Goal: Obtain resource: Obtain resource

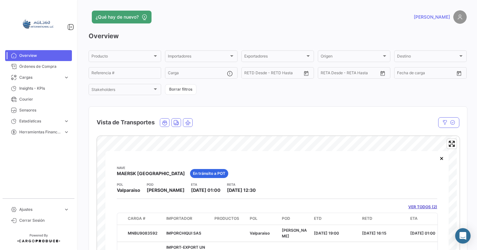
scroll to position [64, 0]
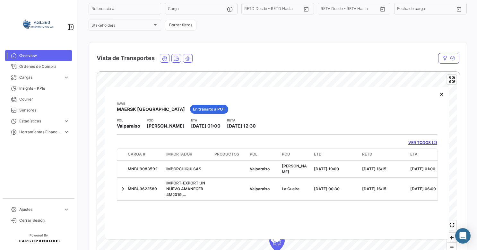
click at [35, 56] on span "Overview" at bounding box center [44, 56] width 50 height 6
click at [41, 56] on span "Overview" at bounding box center [44, 56] width 50 height 6
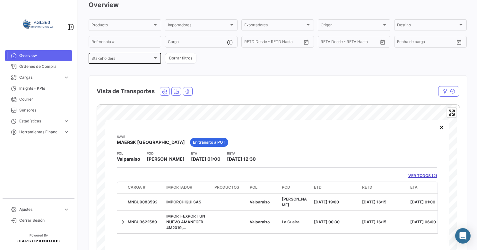
scroll to position [0, 0]
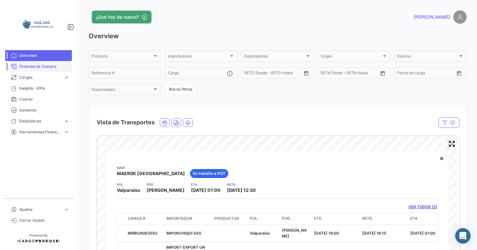
click at [33, 67] on span "Órdenes de Compra" at bounding box center [44, 67] width 50 height 6
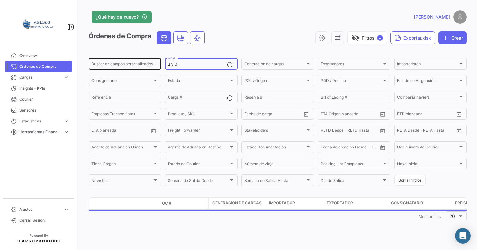
drag, startPoint x: 186, startPoint y: 64, endPoint x: 160, endPoint y: 65, distance: 25.4
click at [0, 0] on div "Buscar en campos personalizados... 431A OC # Generación de cargas Generación de…" at bounding box center [0, 0] width 0 height 0
type input "269"
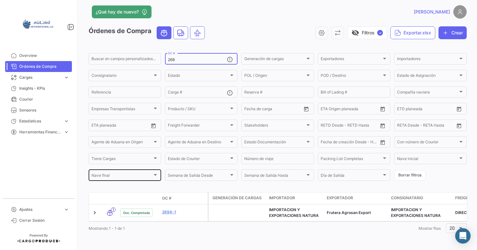
scroll to position [12, 0]
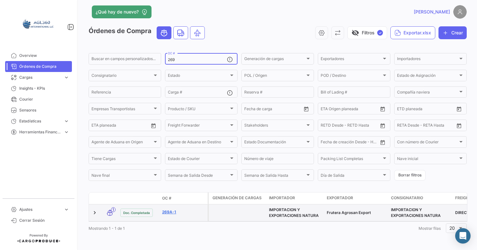
click at [171, 209] on link "269A-1" at bounding box center [183, 212] width 43 height 6
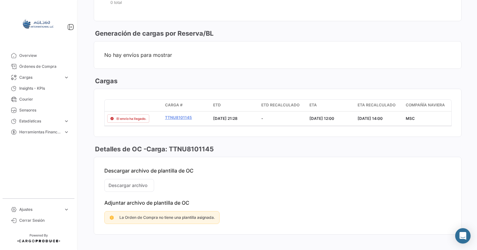
scroll to position [346, 0]
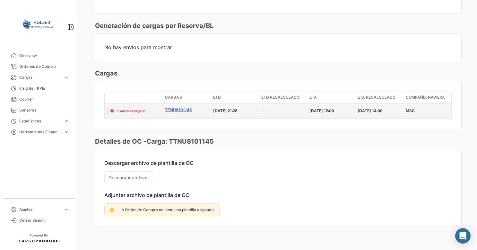
click at [176, 107] on link "TTNU8101145" at bounding box center [186, 110] width 43 height 6
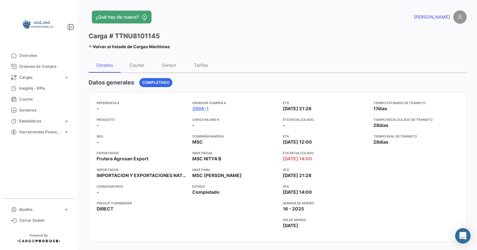
click at [91, 45] on icon at bounding box center [91, 46] width 4 height 4
click at [134, 67] on div "Courier" at bounding box center [136, 64] width 15 height 5
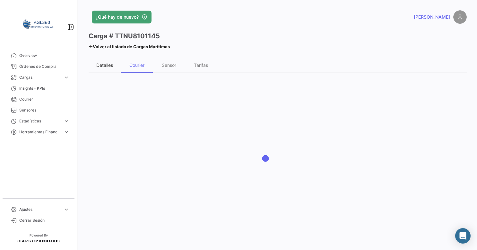
click at [100, 67] on div "Detalles" at bounding box center [104, 64] width 17 height 5
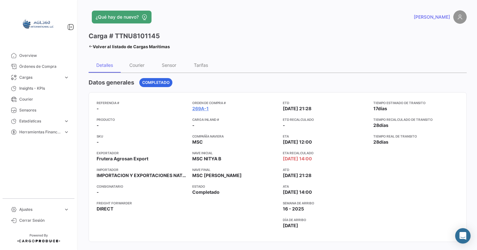
click at [92, 46] on icon at bounding box center [91, 46] width 4 height 4
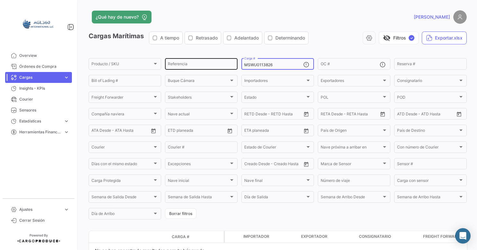
drag, startPoint x: 277, startPoint y: 65, endPoint x: 217, endPoint y: 65, distance: 60.3
click at [0, 0] on div "Producto / SKU Producto / SKU Referencia MSWU0113826 Carga # OC # Reserva # Bil…" at bounding box center [0, 0] width 0 height 0
drag, startPoint x: 175, startPoint y: 72, endPoint x: 178, endPoint y: 69, distance: 3.9
click at [175, 71] on form "Producto / SKU Producto / SKU Referencia Carga # OC # Reserva # Bill of Lading …" at bounding box center [278, 138] width 378 height 163
click at [178, 69] on div "Referencia" at bounding box center [201, 63] width 67 height 13
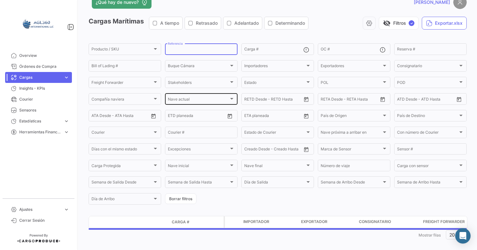
scroll to position [23, 0]
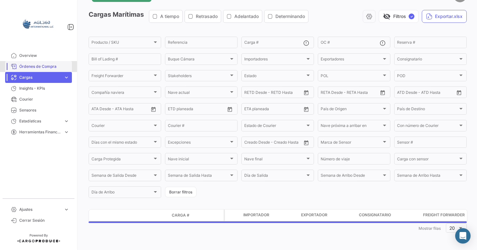
click at [41, 70] on link "Órdenes de Compra" at bounding box center [38, 66] width 67 height 11
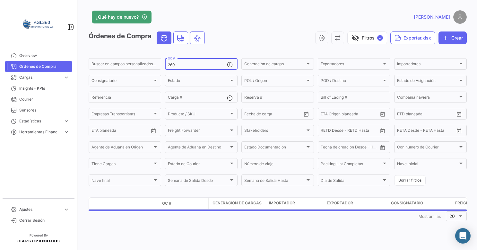
click at [181, 64] on input "269" at bounding box center [197, 65] width 59 height 4
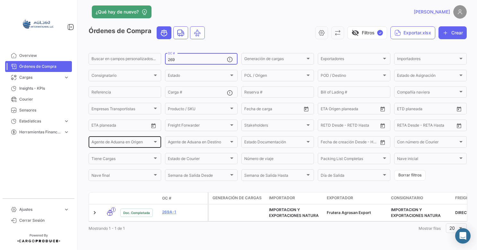
scroll to position [12, 0]
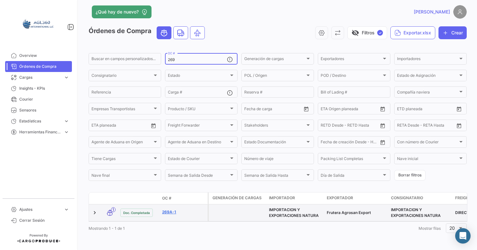
click at [168, 209] on link "269A-1" at bounding box center [183, 212] width 43 height 6
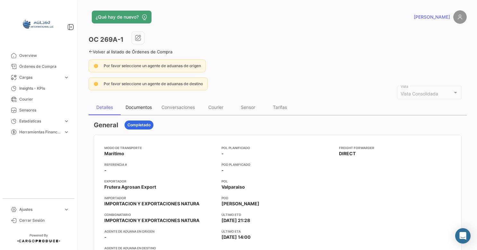
click at [136, 104] on div "Documentos" at bounding box center [138, 106] width 26 height 5
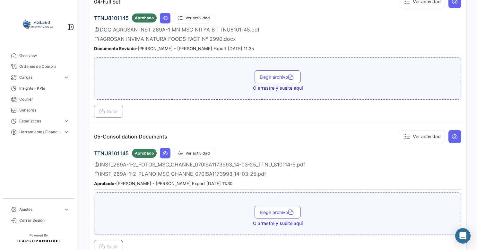
scroll to position [481, 0]
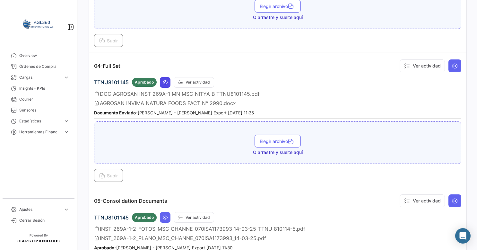
click at [167, 77] on button at bounding box center [165, 82] width 11 height 11
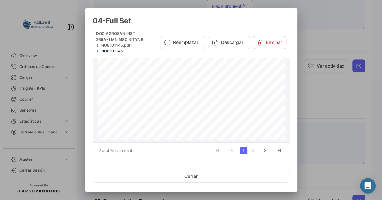
scroll to position [148, 0]
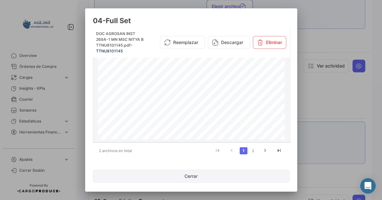
click at [196, 176] on button "Cerrar" at bounding box center [191, 175] width 196 height 13
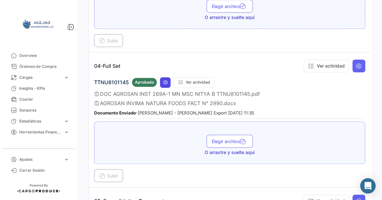
click at [164, 80] on icon at bounding box center [165, 82] width 5 height 5
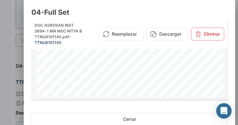
scroll to position [169, 0]
